Goal: Information Seeking & Learning: Find specific fact

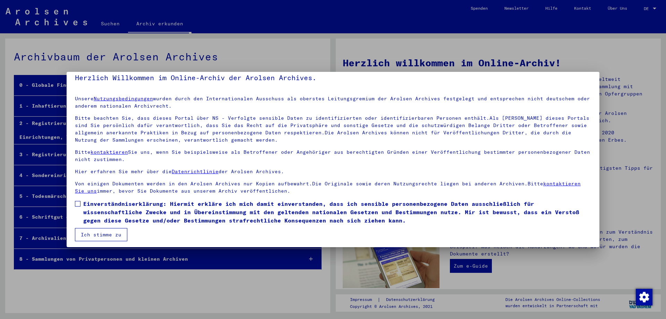
scroll to position [10, 0]
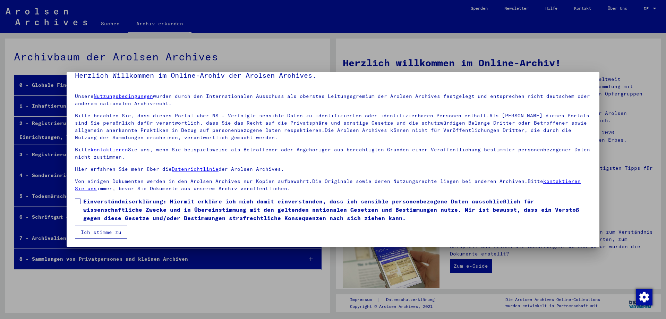
click at [78, 201] on span at bounding box center [78, 201] width 6 height 6
click at [94, 230] on button "Ich stimme zu" at bounding box center [101, 232] width 52 height 13
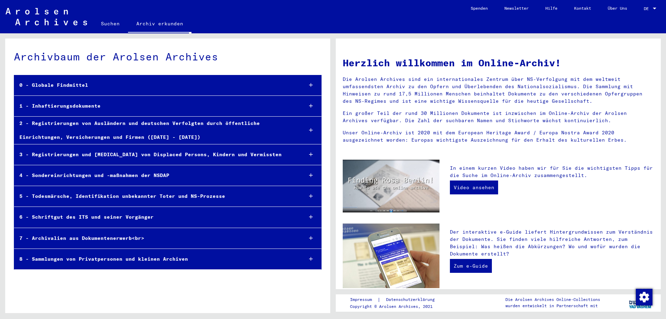
click at [309, 83] on div at bounding box center [311, 85] width 20 height 20
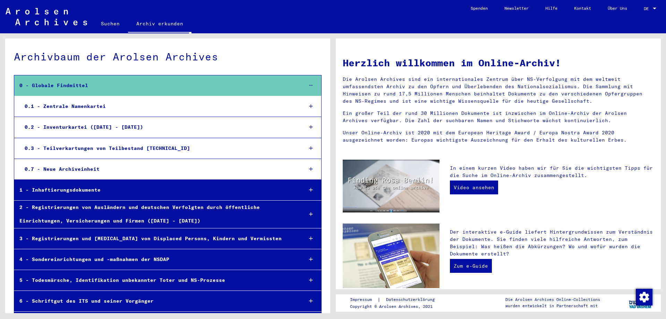
click at [53, 105] on div "0.1 - Zentrale Namenkartei" at bounding box center [158, 107] width 278 height 14
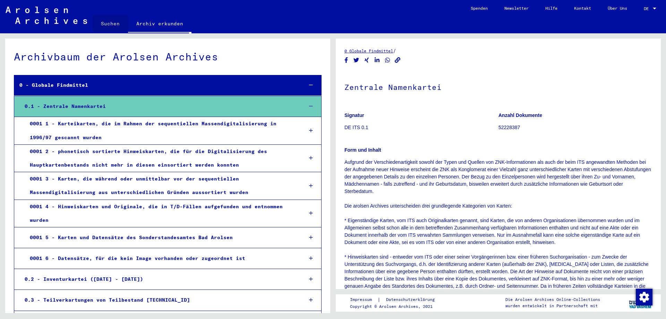
click at [105, 24] on link "Suchen" at bounding box center [110, 23] width 35 height 17
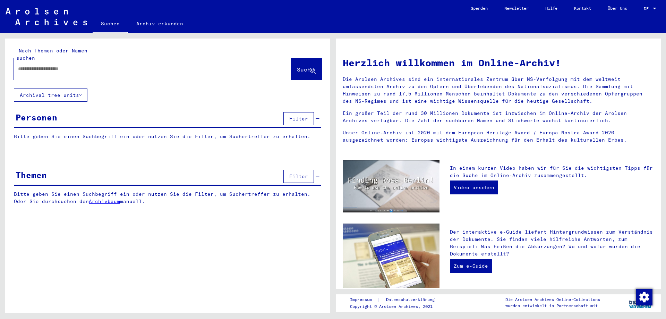
click at [80, 93] on icon at bounding box center [80, 95] width 2 height 5
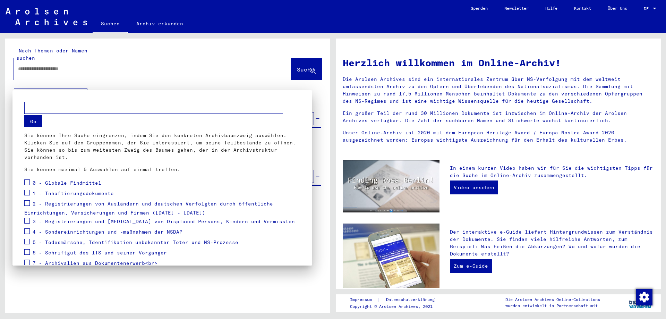
scroll to position [44, 0]
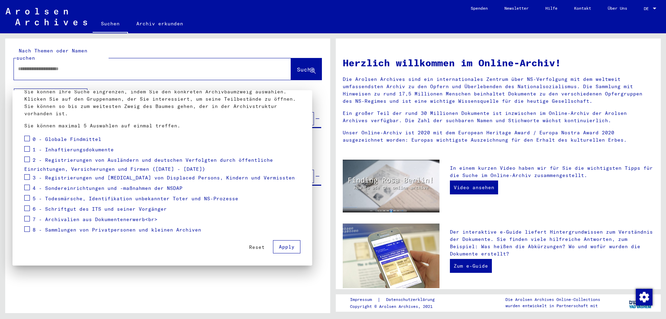
click at [80, 86] on div at bounding box center [333, 159] width 666 height 319
